Goal: Browse casually

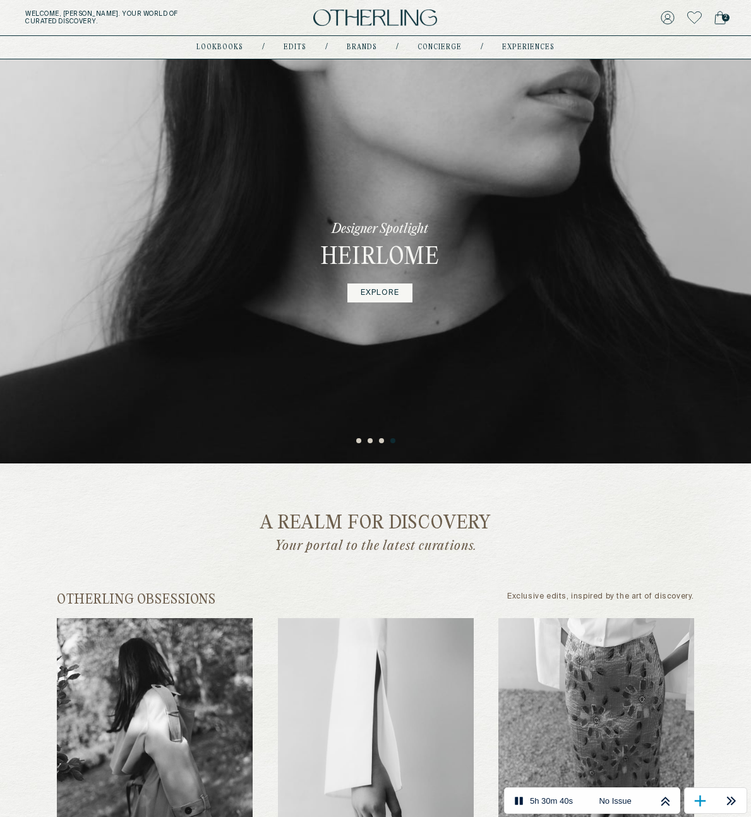
click at [605, 175] on div "Designer Spotlight Heirlome EXPLORE" at bounding box center [375, 261] width 751 height 404
click at [592, 347] on div "Designer Spotlight Heirlome EXPLORE" at bounding box center [375, 261] width 751 height 404
